Goal: Check status: Check status

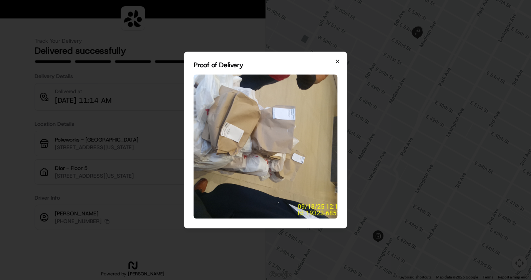
click at [335, 63] on icon "button" at bounding box center [338, 61] width 6 height 6
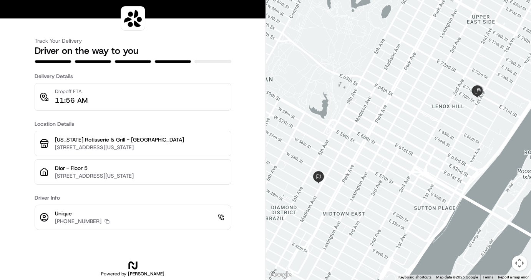
click at [472, 99] on div at bounding box center [398, 140] width 265 height 280
